Goal: Complete application form: Complete application form

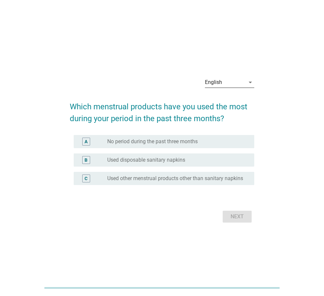
click at [213, 77] on div "English" at bounding box center [225, 82] width 40 height 11
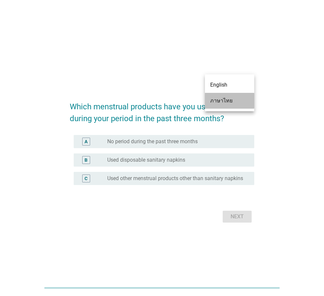
click at [215, 100] on div "ภาษาไทย" at bounding box center [229, 101] width 39 height 8
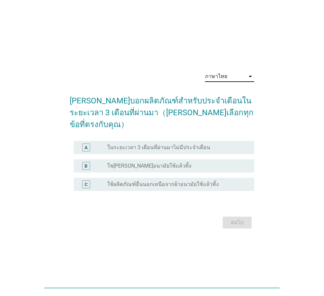
click at [181, 163] on div "radio_button_unchecked ใชเผ้าอนามัยใช้แล้วทิ้ง" at bounding box center [175, 166] width 137 height 7
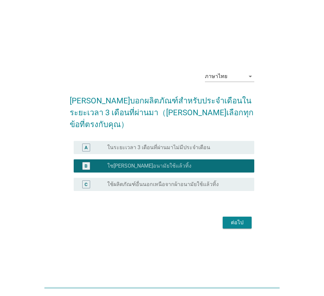
click at [235, 220] on div "ต่อไป" at bounding box center [237, 223] width 18 height 8
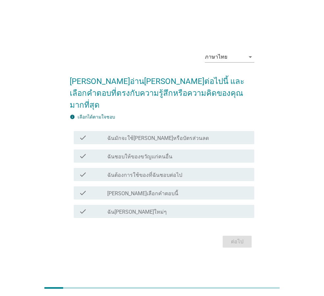
click at [161, 135] on label "ฉันมักจะใช้คูปองหรือบัตรส่วนลด" at bounding box center [158, 138] width 102 height 7
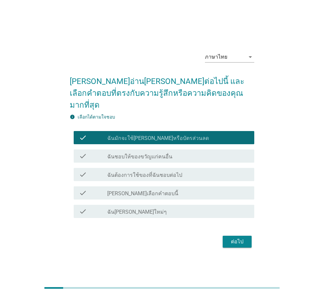
click at [137, 172] on label "ฉันต้องการใช้ของที่ฉันชอบต่อไป" at bounding box center [144, 175] width 75 height 7
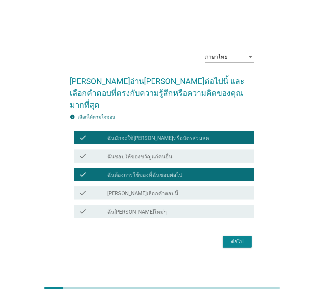
click at [195, 208] on div "check_box_outline_blank ฉันชอบผลิตภัณฑ์ใหม่ๆ" at bounding box center [178, 212] width 142 height 8
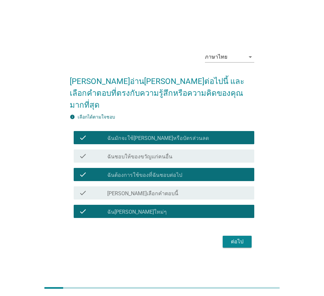
click at [230, 239] on div "ต่อไป" at bounding box center [237, 242] width 18 height 8
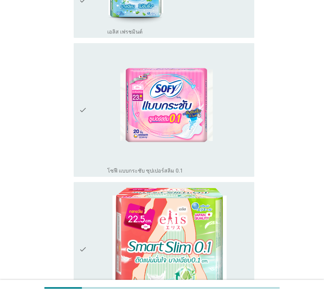
scroll to position [622, 0]
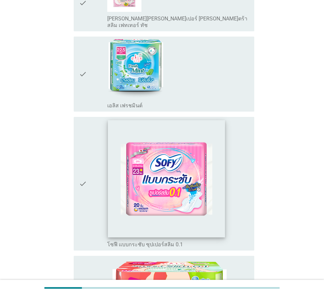
click at [168, 185] on img at bounding box center [166, 178] width 117 height 117
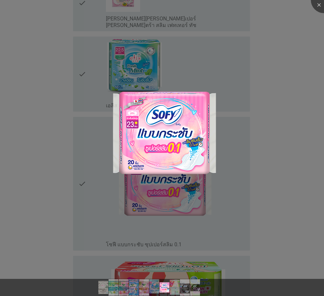
click at [285, 122] on div at bounding box center [162, 148] width 324 height 296
click at [315, 3] on div at bounding box center [324, 0] width 26 height 26
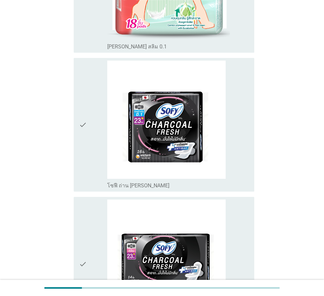
scroll to position [1083, 0]
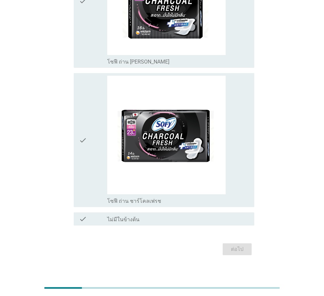
click at [73, 211] on div "check check_box_outline_blank ไม่มีในข้างต้น" at bounding box center [162, 219] width 185 height 18
click at [128, 216] on label "ไม่มีในข้างต้น" at bounding box center [123, 219] width 32 height 7
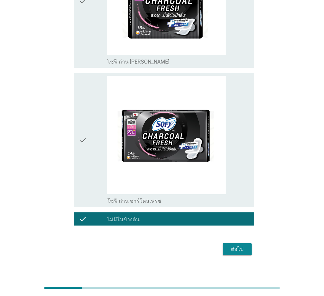
click at [238, 245] on div "ต่อไป" at bounding box center [237, 249] width 18 height 8
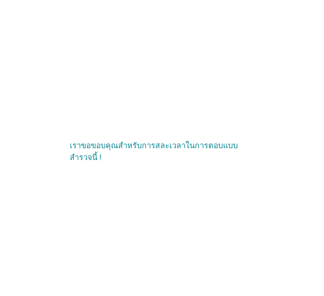
scroll to position [0, 0]
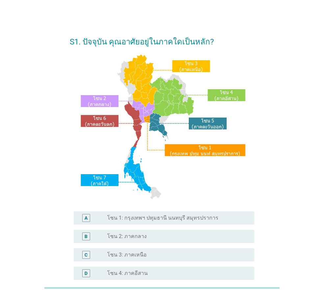
click at [159, 215] on label "โซน 1: กรุงเทพฯ ปทุมธานี นนทบุรี สมุทรปราการ" at bounding box center [162, 218] width 111 height 7
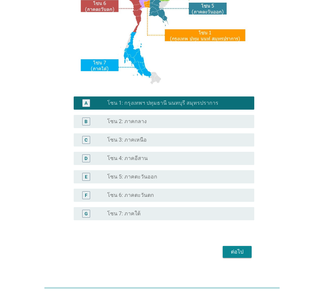
scroll to position [124, 0]
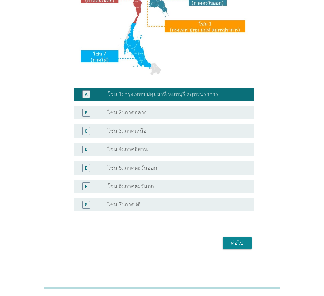
click at [232, 245] on div "ต่อไป" at bounding box center [237, 243] width 18 height 8
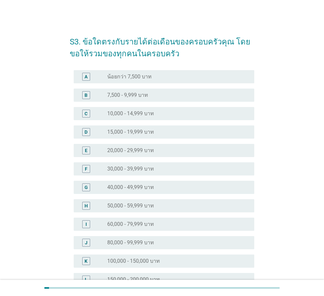
click at [175, 223] on div "radio_button_unchecked 60,000 - 79,999 บาท" at bounding box center [175, 224] width 137 height 7
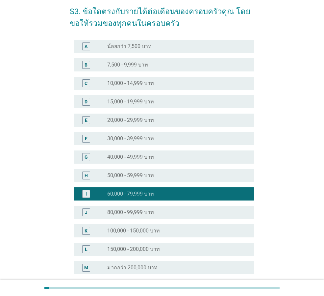
scroll to position [93, 0]
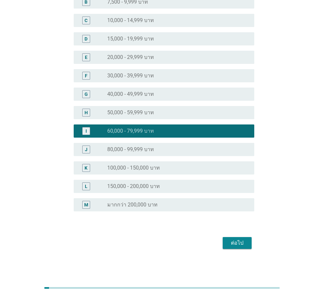
click at [243, 247] on button "ต่อไป" at bounding box center [237, 243] width 29 height 12
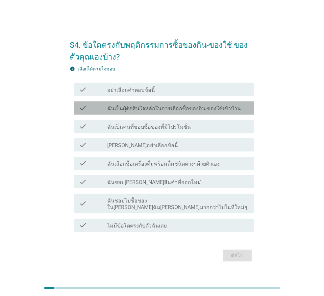
click at [93, 110] on div "check" at bounding box center [93, 108] width 28 height 8
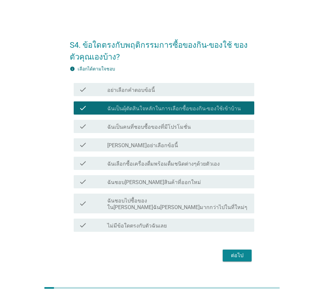
click at [166, 130] on label "ฉันเป็นคนที่ชอบซื้อของที่มีโปรโมชั่น" at bounding box center [149, 127] width 84 height 7
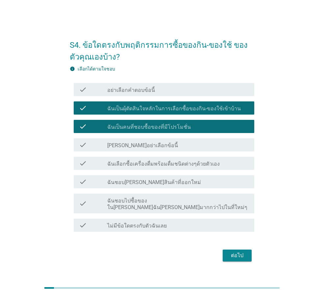
click at [189, 204] on label "ฉันชอบไปซื้อของใน[PERSON_NAME]ฉัน[PERSON_NAME]มากกว่าไปในที่ใหม่ๆ" at bounding box center [178, 204] width 142 height 13
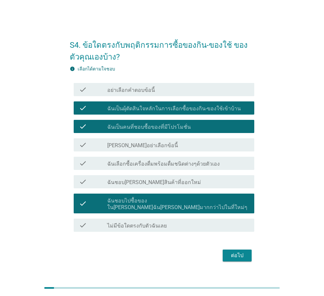
click at [239, 253] on div "ต่อไป" at bounding box center [237, 256] width 18 height 8
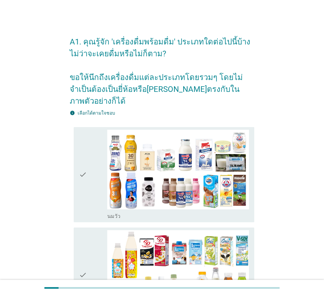
click at [78, 176] on div "check check_box_outline_blank [PERSON_NAME]" at bounding box center [164, 174] width 181 height 95
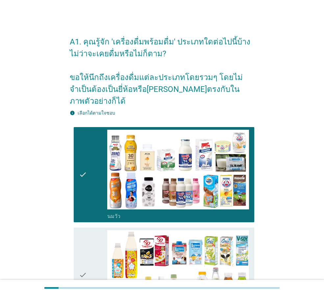
click at [83, 230] on icon "check" at bounding box center [83, 275] width 8 height 90
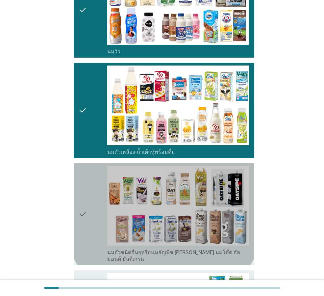
click at [86, 188] on icon "check" at bounding box center [83, 214] width 8 height 97
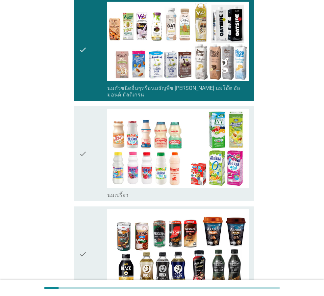
scroll to position [329, 0]
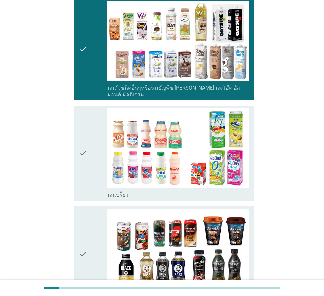
click at [84, 173] on icon "check" at bounding box center [83, 153] width 8 height 90
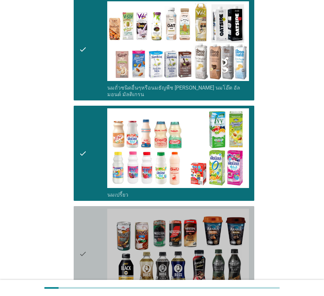
click at [79, 209] on icon "check" at bounding box center [83, 254] width 8 height 90
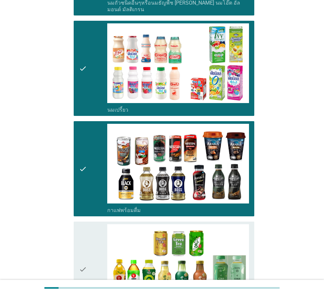
scroll to position [494, 0]
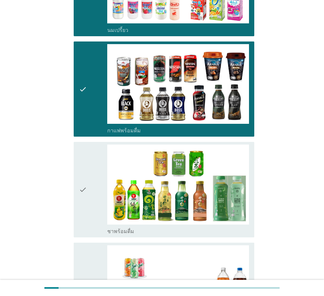
click at [93, 178] on div "check" at bounding box center [93, 190] width 28 height 90
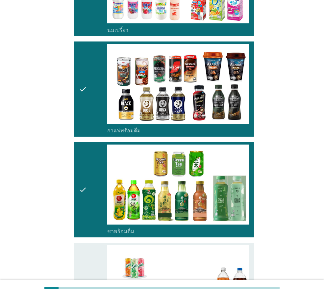
click at [87, 245] on div "check" at bounding box center [93, 290] width 28 height 90
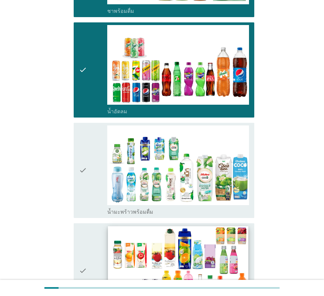
scroll to position [725, 0]
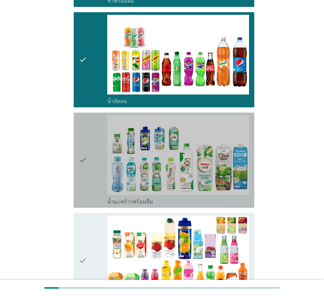
click at [84, 162] on icon "check" at bounding box center [83, 160] width 8 height 90
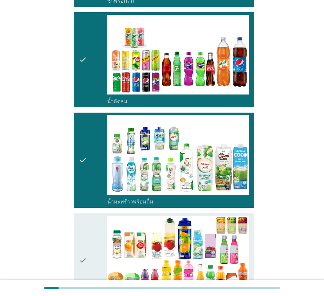
click at [83, 216] on icon "check" at bounding box center [83, 261] width 8 height 90
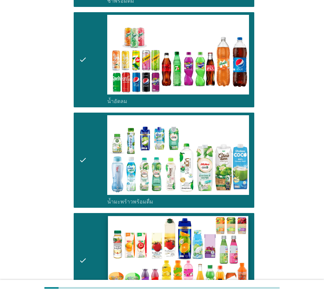
scroll to position [955, 0]
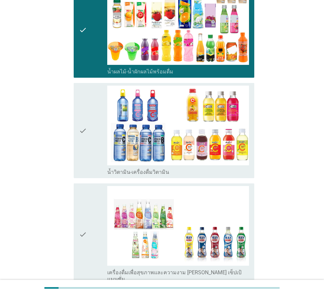
click at [96, 143] on div "check" at bounding box center [93, 131] width 28 height 90
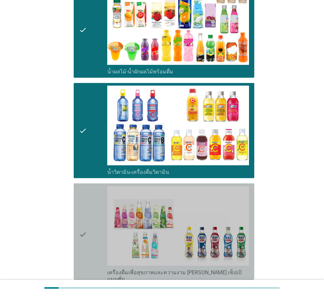
click at [89, 186] on div "check" at bounding box center [93, 234] width 28 height 97
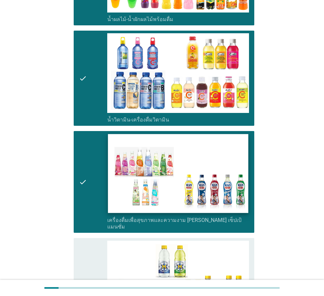
scroll to position [1153, 0]
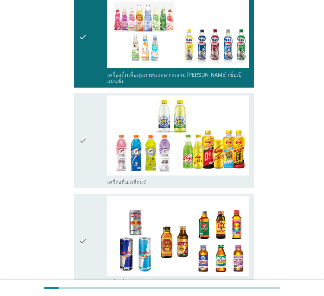
click at [92, 142] on div "check" at bounding box center [93, 141] width 28 height 90
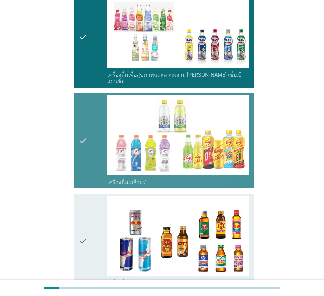
click at [87, 196] on icon "check" at bounding box center [83, 241] width 8 height 90
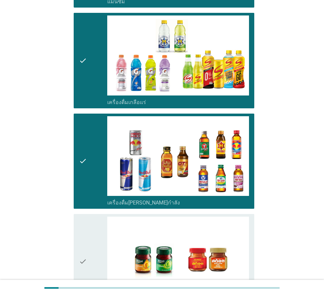
scroll to position [1316, 0]
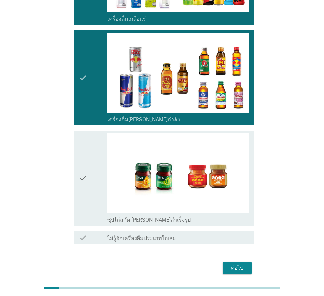
click at [83, 153] on icon "check" at bounding box center [83, 178] width 8 height 90
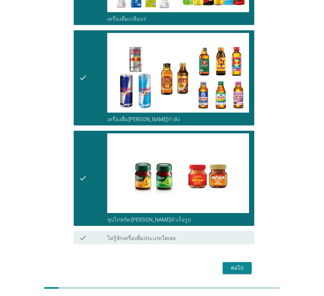
click at [241, 264] on div "ต่อไป" at bounding box center [237, 268] width 18 height 8
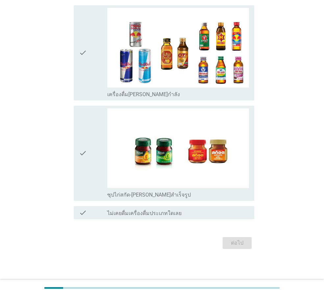
scroll to position [0, 0]
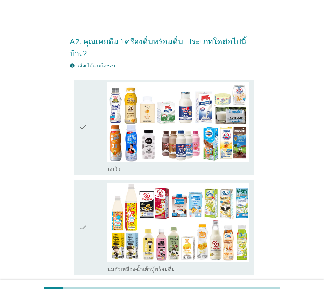
click at [85, 137] on icon "check" at bounding box center [83, 127] width 8 height 90
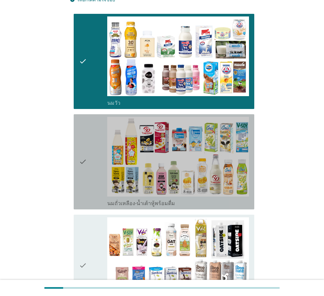
click at [87, 176] on icon "check" at bounding box center [83, 162] width 8 height 90
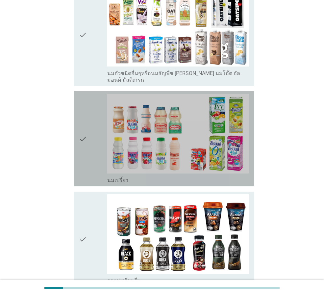
click at [78, 146] on div "check check_box_outline_blank นมเปรี้ยว" at bounding box center [164, 138] width 181 height 95
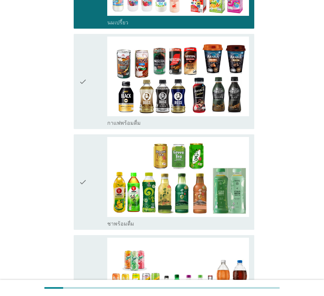
scroll to position [461, 0]
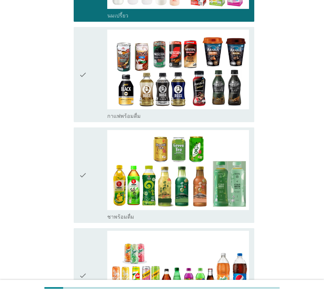
click at [84, 163] on icon "check" at bounding box center [83, 175] width 8 height 90
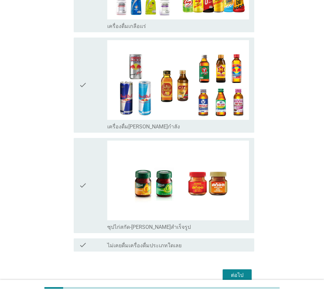
scroll to position [1269, 0]
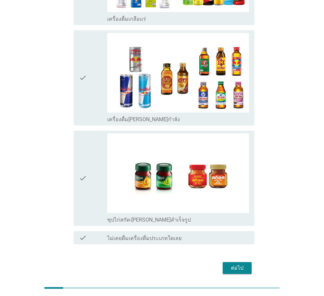
click at [238, 264] on div "ต่อไป" at bounding box center [237, 268] width 18 height 8
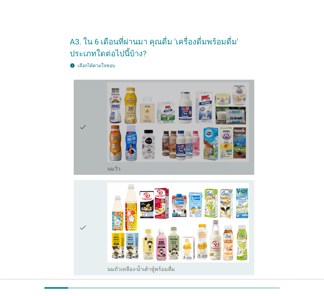
click at [85, 146] on icon "check" at bounding box center [83, 127] width 8 height 90
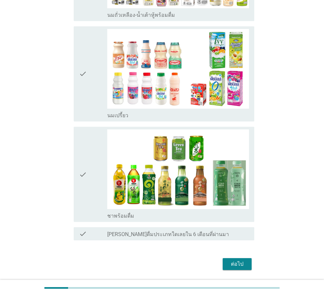
scroll to position [276, 0]
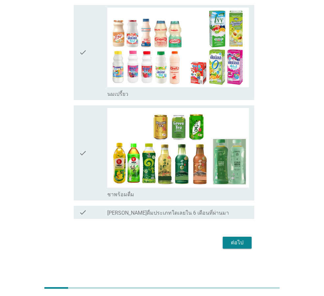
click at [93, 179] on div "check" at bounding box center [93, 153] width 28 height 90
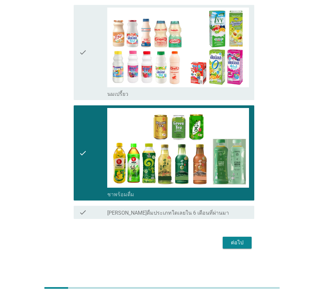
click at [237, 242] on div "ต่อไป" at bounding box center [237, 243] width 18 height 8
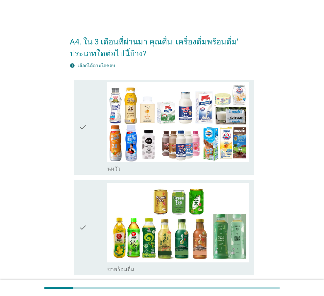
click at [81, 158] on icon "check" at bounding box center [83, 127] width 8 height 90
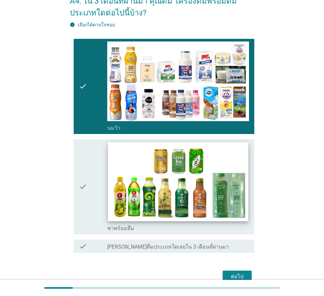
scroll to position [74, 0]
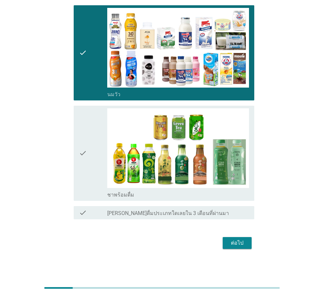
click at [238, 242] on div "ต่อไป" at bounding box center [237, 243] width 18 height 8
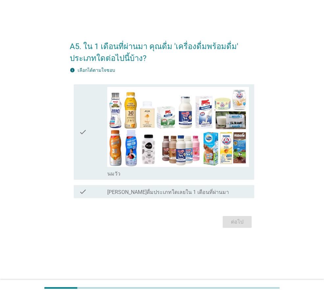
scroll to position [0, 0]
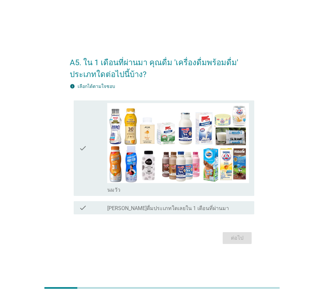
click at [86, 167] on icon "check" at bounding box center [83, 148] width 8 height 90
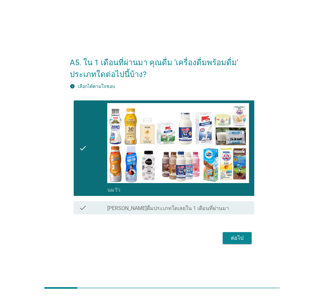
click at [245, 244] on div "ต่อไป" at bounding box center [162, 238] width 185 height 16
click at [233, 239] on div "ต่อไป" at bounding box center [237, 238] width 18 height 8
